Goal: Task Accomplishment & Management: Complete application form

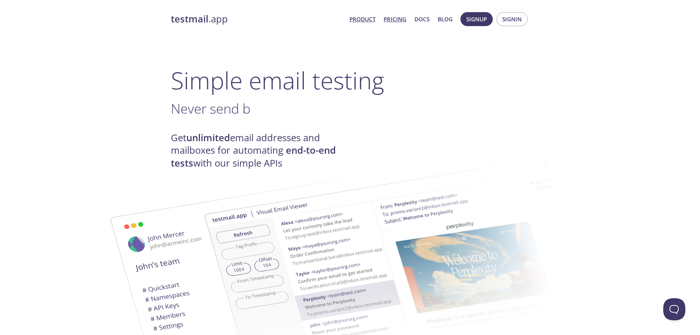
click at [404, 19] on link "Pricing" at bounding box center [395, 19] width 23 height 10
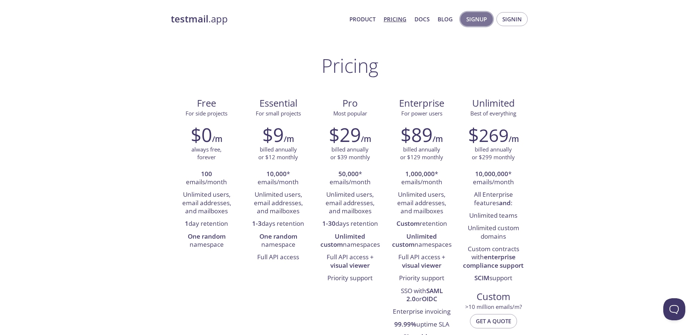
click at [484, 19] on span "Signup" at bounding box center [476, 19] width 21 height 10
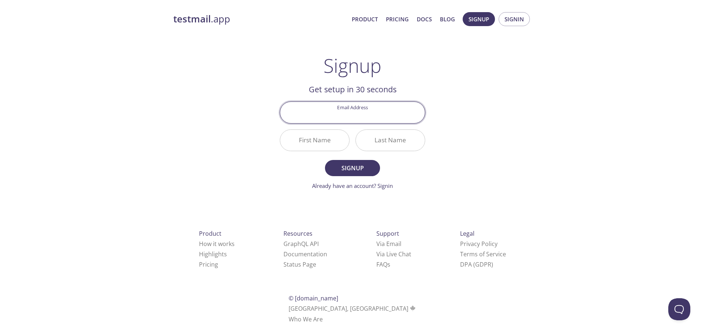
click at [366, 113] on input "Email Address" at bounding box center [352, 112] width 145 height 21
type input "[EMAIL_ADDRESS][DOMAIN_NAME]"
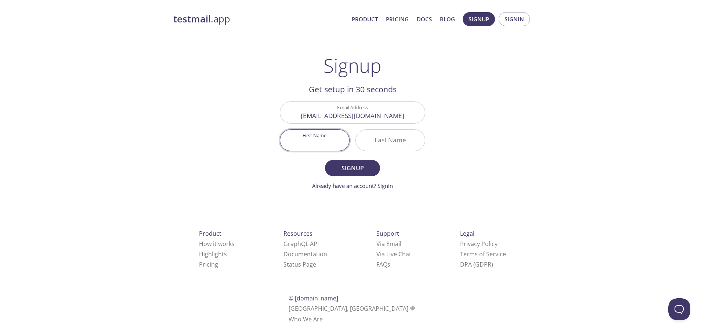
click at [326, 141] on input "First Name" at bounding box center [314, 140] width 69 height 21
drag, startPoint x: 315, startPoint y: 142, endPoint x: 294, endPoint y: 141, distance: 21.0
click at [294, 141] on input "[PERSON_NAME]" at bounding box center [314, 140] width 69 height 21
type input "[PERSON_NAME]"
type input "Li"
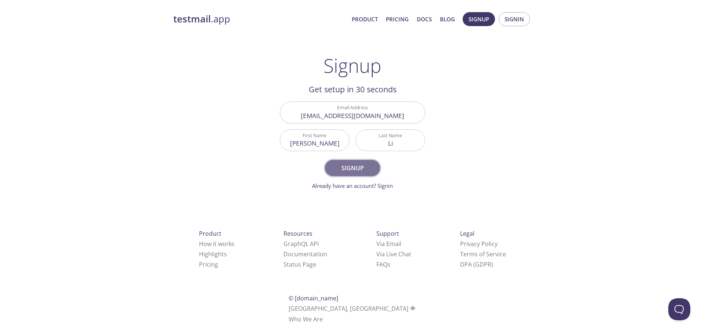
click at [360, 170] on span "Signup" at bounding box center [352, 168] width 39 height 10
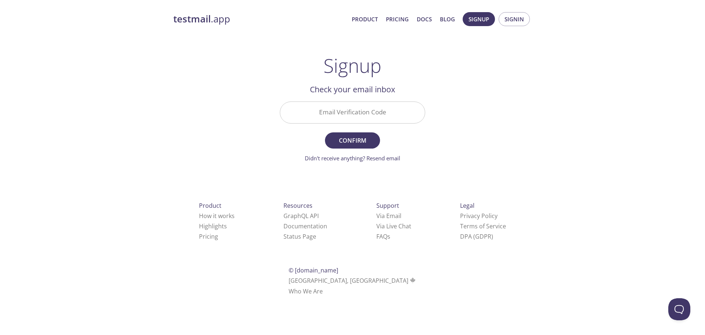
click at [100, 114] on div "testmail .app Product Pricing Docs Blog Signup Signin Signup Get setup in 30 se…" at bounding box center [352, 161] width 705 height 309
click at [339, 115] on input "Email Verification Code" at bounding box center [352, 112] width 145 height 21
paste input "V9LW2A7"
type input "V9LW2A7"
click at [361, 139] on span "Confirm" at bounding box center [352, 140] width 39 height 10
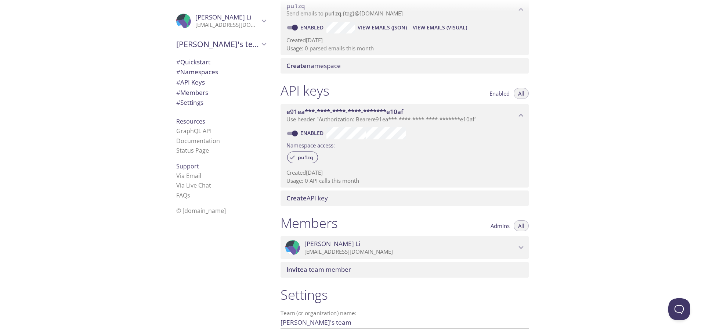
scroll to position [184, 0]
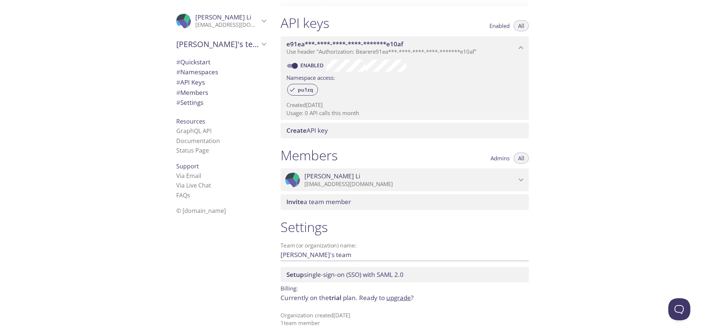
click at [575, 208] on div "Quickstart Send a test email to [EMAIL_ADDRESS][DOMAIN_NAME] and then click her…" at bounding box center [490, 167] width 431 height 335
